Goal: Check status: Check status

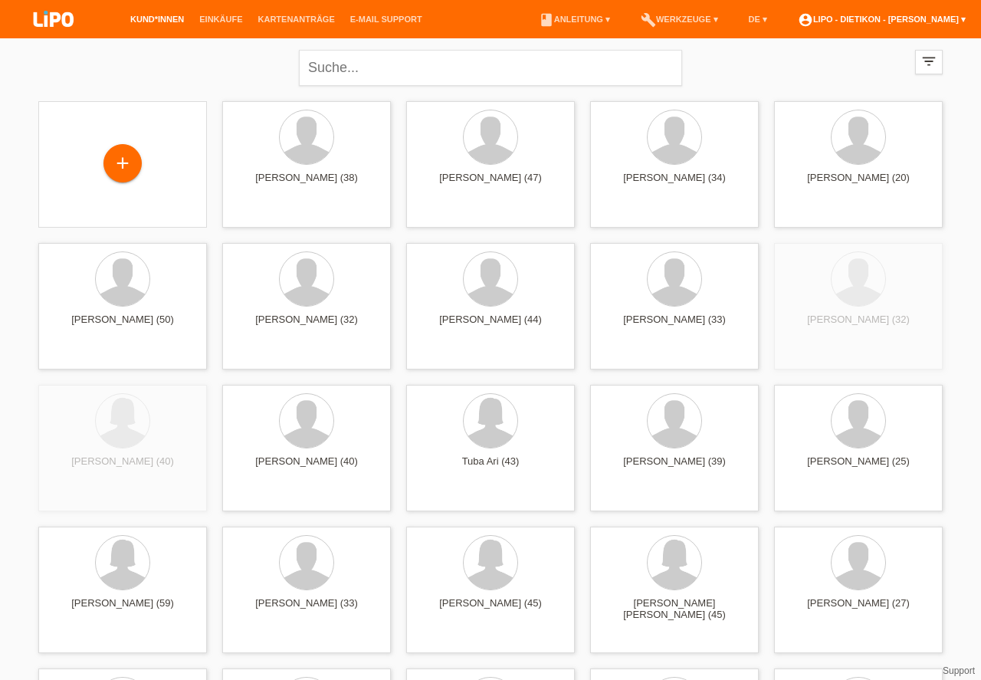
click at [958, 17] on link "account_circle LIPO - Dietikon - [PERSON_NAME] ▾" at bounding box center [881, 19] width 183 height 9
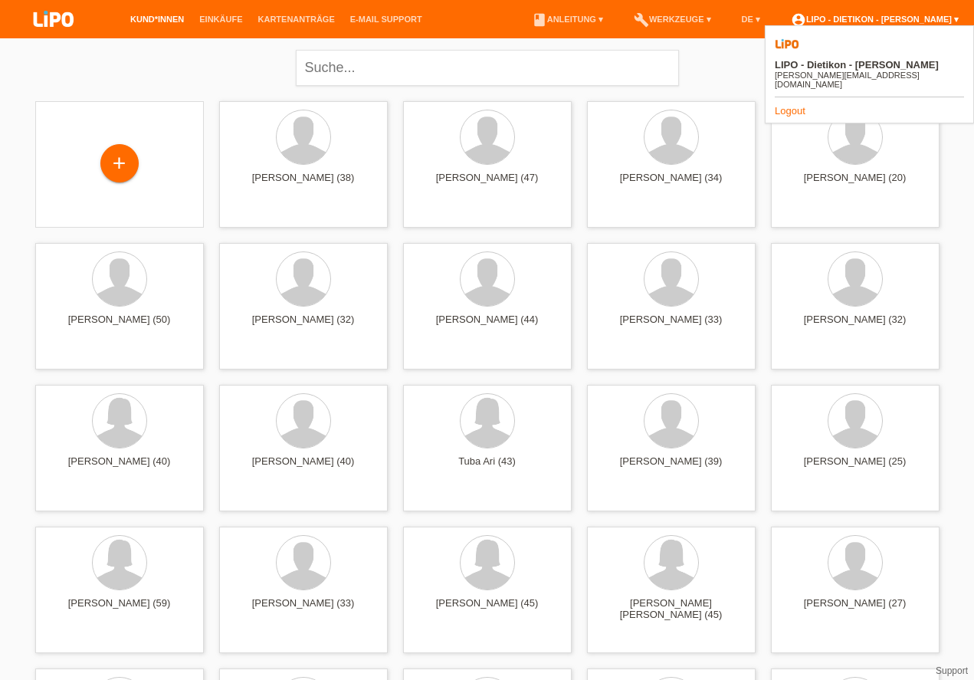
click at [917, 17] on link "account_circle LIPO - Dietikon - [PERSON_NAME] ▾" at bounding box center [874, 19] width 183 height 9
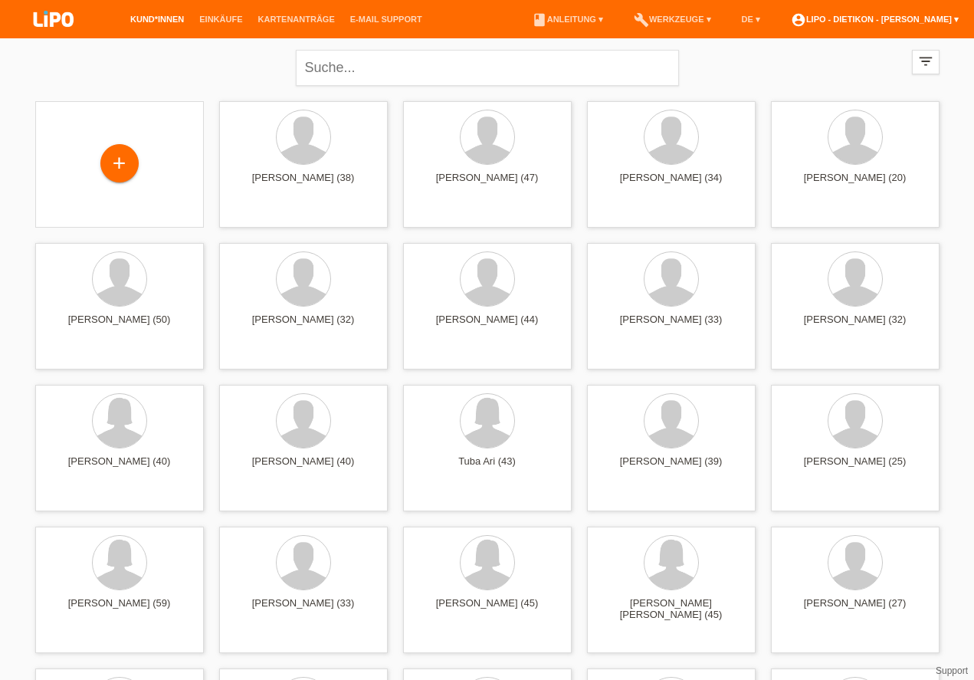
click at [828, 22] on link "account_circle LIPO - Dietikon - [PERSON_NAME] ▾" at bounding box center [874, 19] width 183 height 9
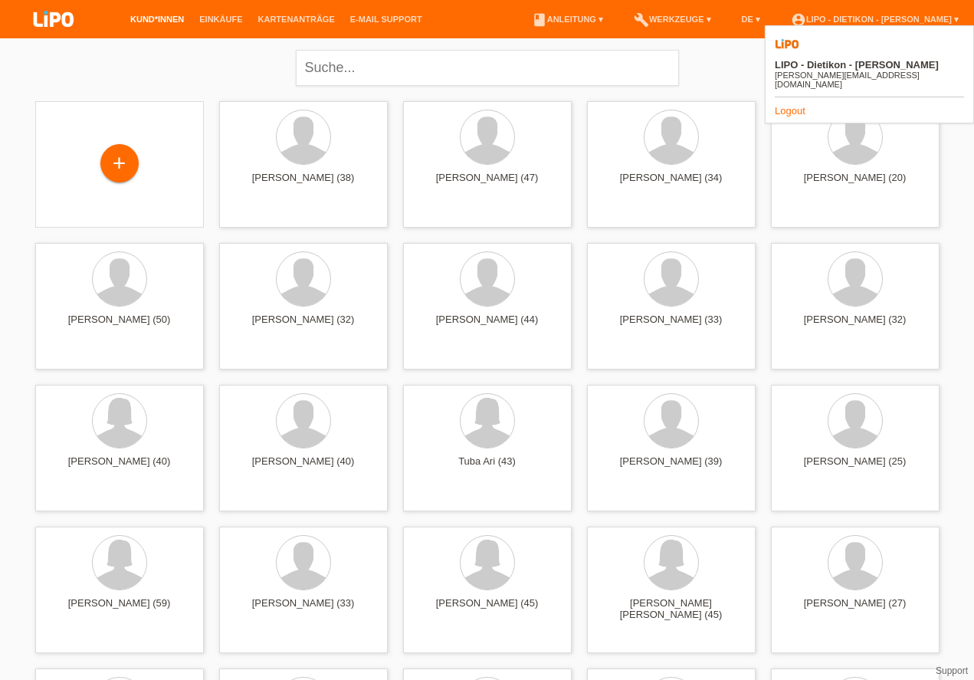
click at [825, 24] on link "account_circle LIPO - Dietikon - [PERSON_NAME] ▾" at bounding box center [874, 19] width 183 height 9
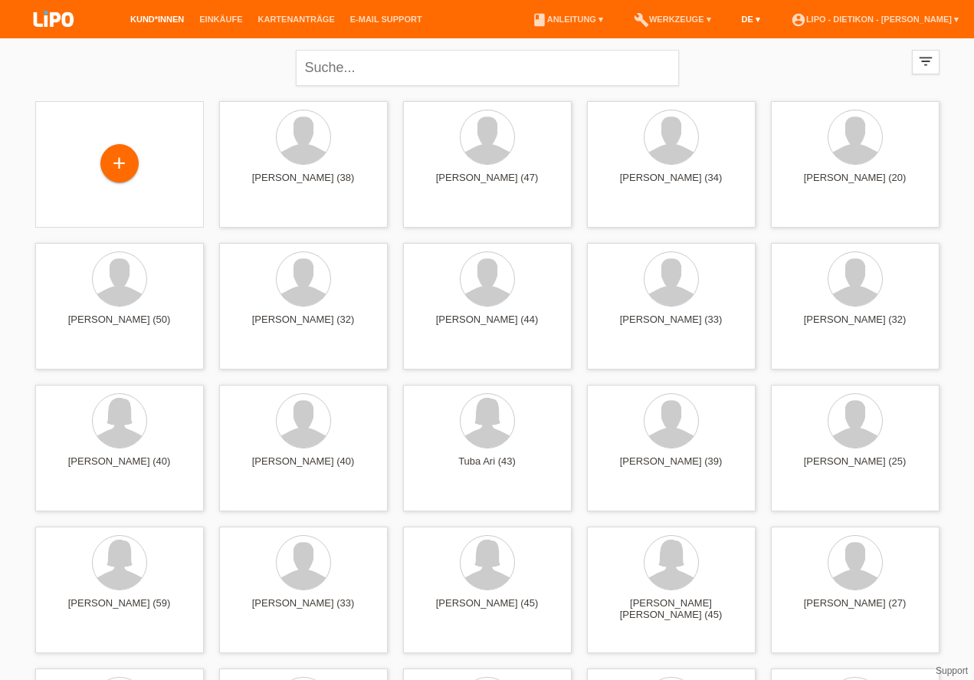
click at [758, 21] on link "DE ▾" at bounding box center [751, 19] width 34 height 9
click at [699, 26] on li "build Werkzeuge ▾" at bounding box center [672, 19] width 93 height 39
click at [689, 19] on link "build Werkzeuge ▾" at bounding box center [672, 19] width 93 height 9
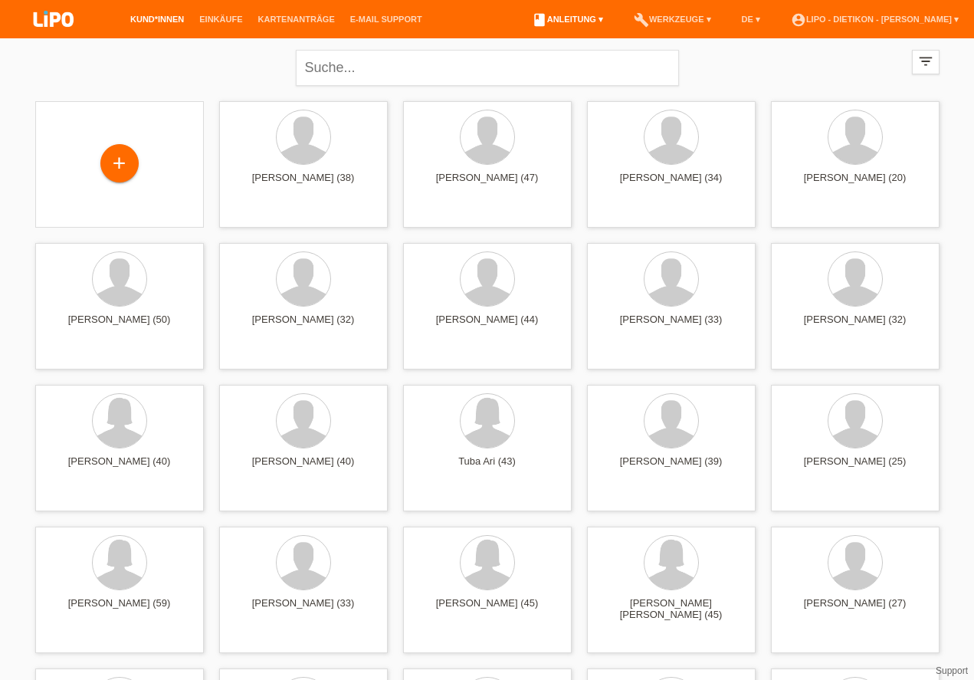
click at [547, 18] on icon "book" at bounding box center [539, 19] width 15 height 15
click at [578, 23] on link "book Anleitung ▾" at bounding box center [567, 19] width 87 height 9
click at [264, 18] on link "Kartenanträge" at bounding box center [297, 19] width 92 height 9
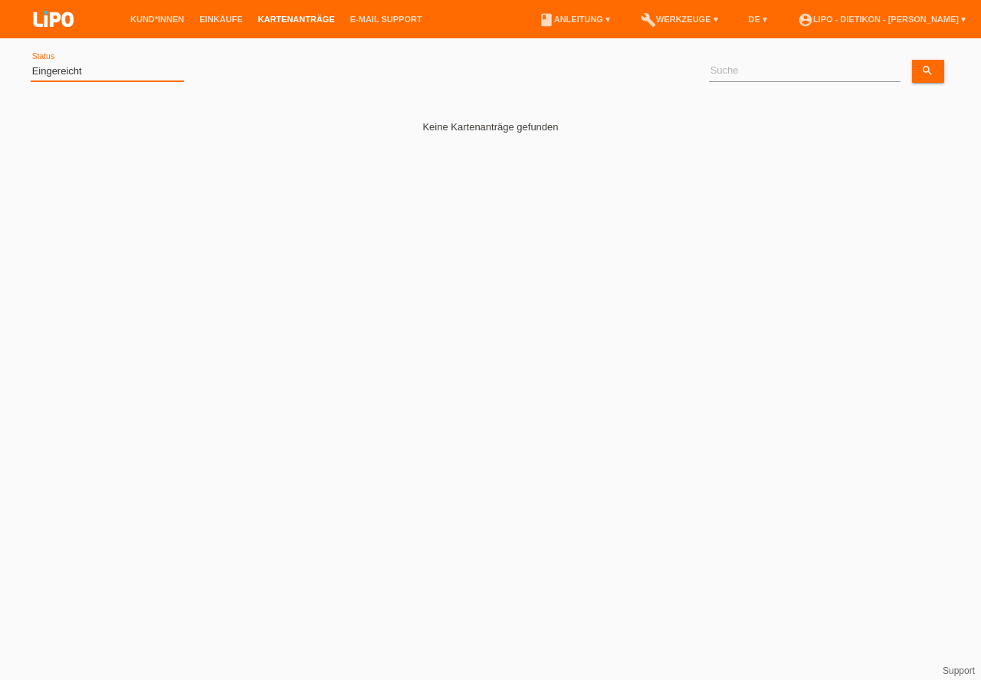
click at [54, 76] on select "(Alle) Eingereicht Weitergeleitet Zurückgewiesen Geprüft Exportiert Abgelehnt A…" at bounding box center [107, 71] width 153 height 18
click at [0, 0] on option "Eingereicht" at bounding box center [0, 0] width 0 height 0
click at [116, 72] on select "(Alle) Eingereicht Weitergeleitet Zurückgewiesen Geprüft Exportiert Abgelehnt A…" at bounding box center [107, 71] width 153 height 18
select select "ALL"
click at [0, 0] on option "(Alle)" at bounding box center [0, 0] width 0 height 0
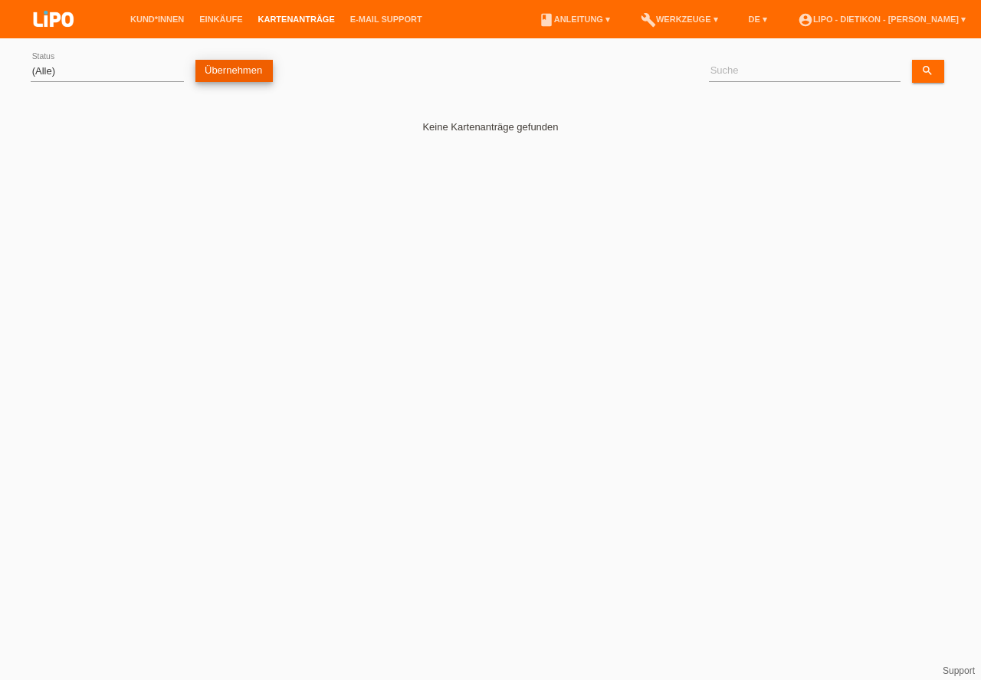
click at [223, 70] on link "Übernehmen" at bounding box center [233, 71] width 77 height 22
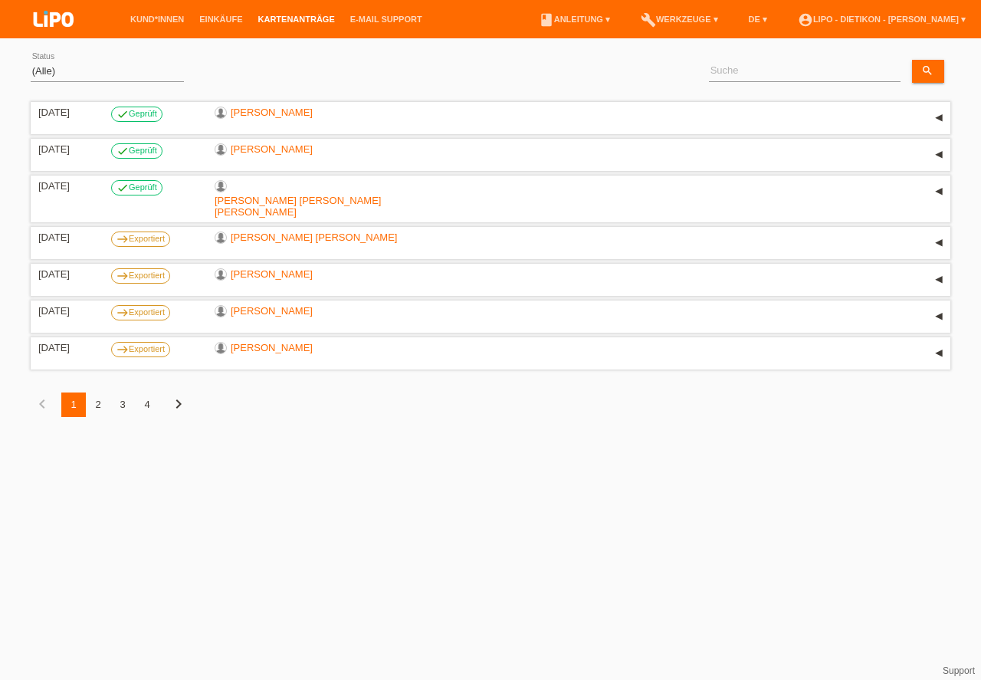
click at [93, 392] on div "2" at bounding box center [98, 404] width 25 height 25
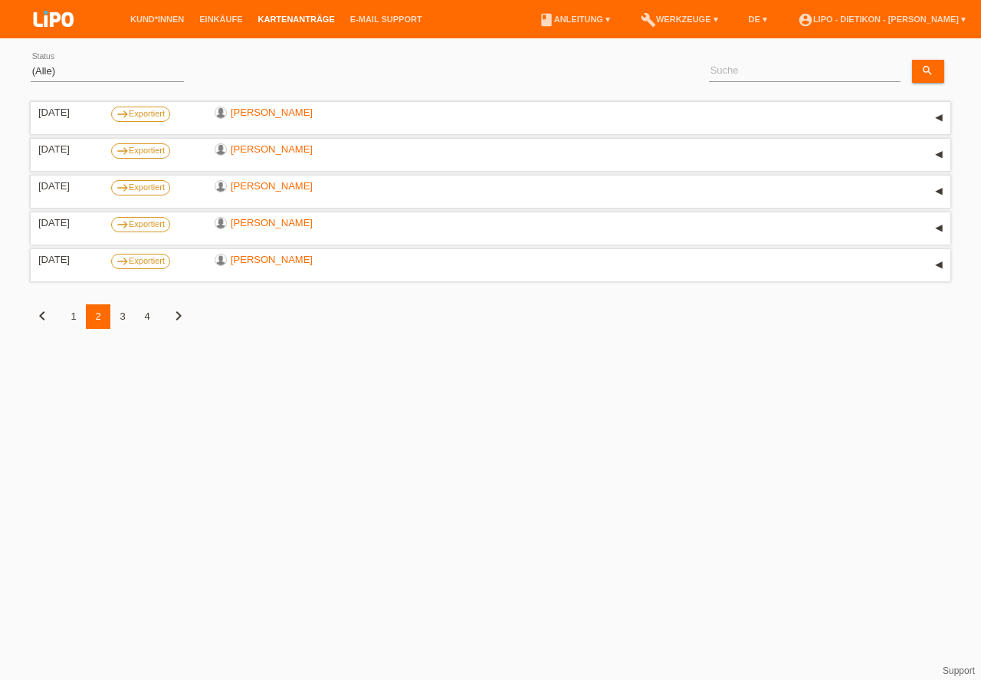
click at [44, 23] on img at bounding box center [53, 20] width 77 height 41
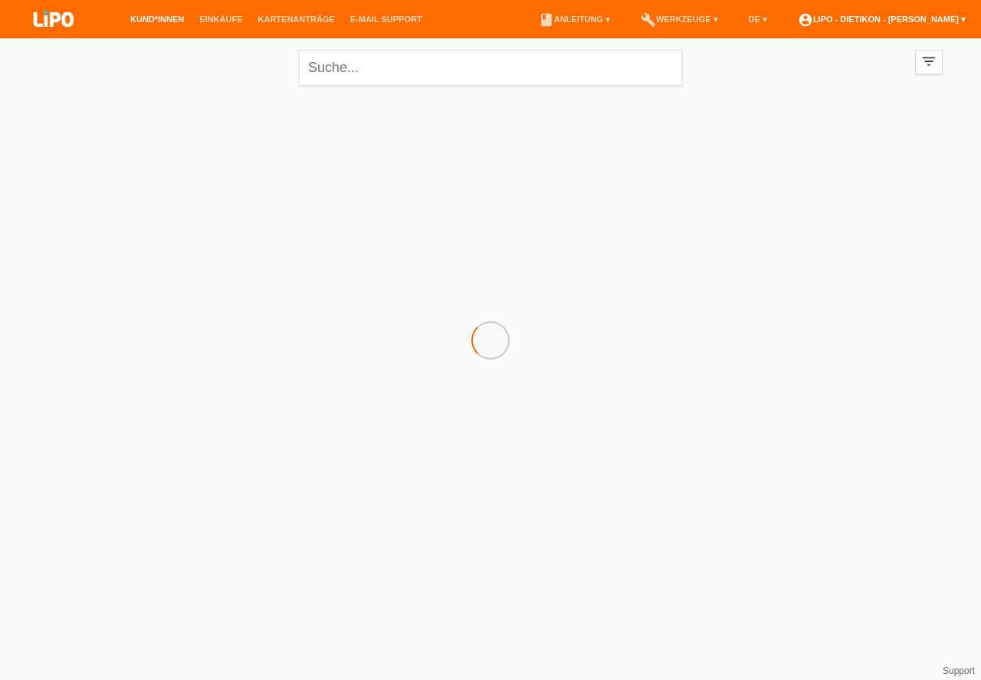
click at [949, 24] on link "account_circle LIPO - Dietikon - [PERSON_NAME] ▾" at bounding box center [881, 19] width 183 height 9
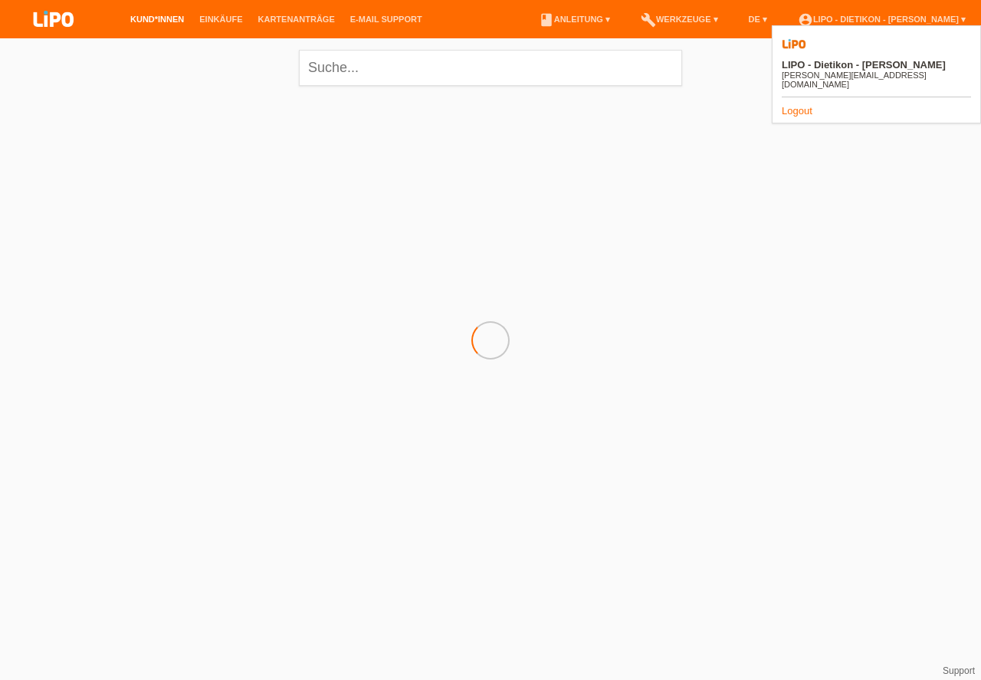
click at [803, 87] on div "LIPO - Dietikon - Sebastijan Ali sebastijan.ali@lipo.ch Logout" at bounding box center [875, 74] width 209 height 98
click at [798, 105] on link "Logout" at bounding box center [796, 110] width 31 height 11
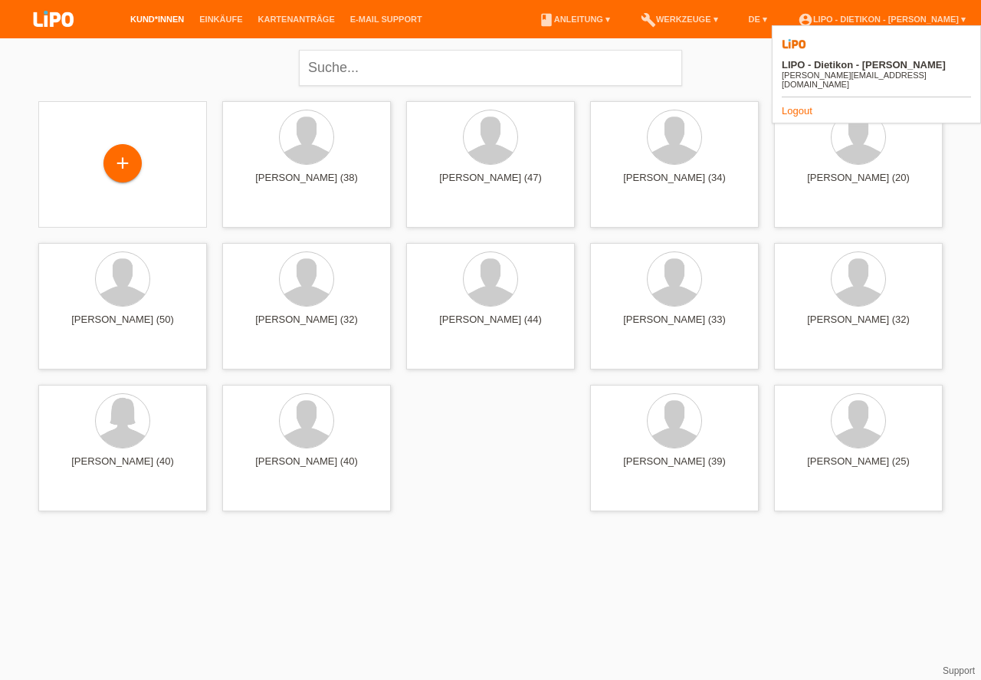
click at [795, 105] on link "Logout" at bounding box center [796, 110] width 31 height 11
